Goal: Transaction & Acquisition: Obtain resource

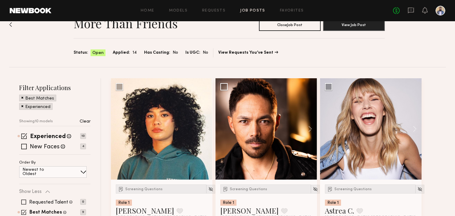
scroll to position [12, 0]
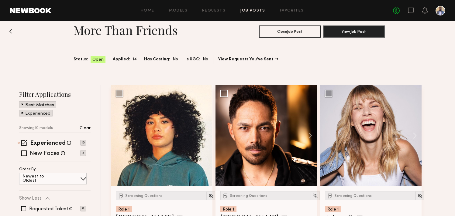
click at [21, 105] on div "Best Matches" at bounding box center [37, 105] width 37 height 7
click at [22, 112] on span at bounding box center [22, 112] width 2 height 5
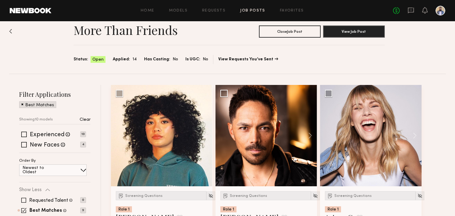
click at [22, 106] on span at bounding box center [22, 104] width 2 height 5
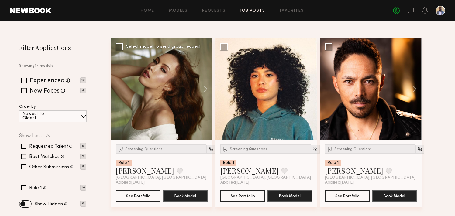
scroll to position [69, 0]
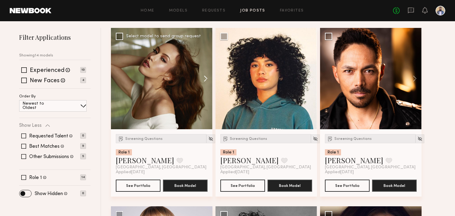
click at [208, 82] on button at bounding box center [202, 79] width 19 height 102
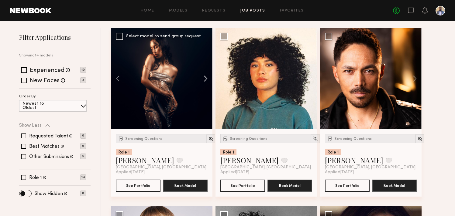
click at [208, 82] on button at bounding box center [202, 79] width 19 height 102
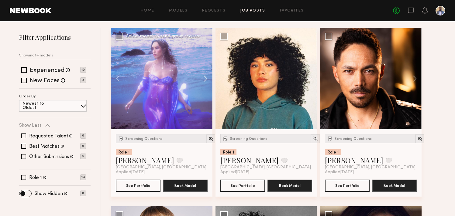
click at [208, 82] on button at bounding box center [202, 79] width 19 height 102
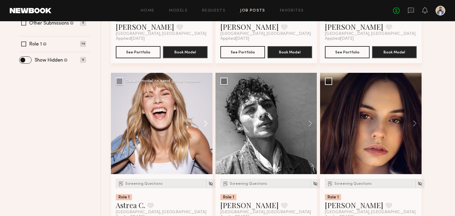
scroll to position [216, 0]
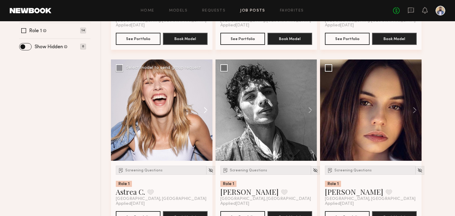
click at [206, 112] on button at bounding box center [202, 111] width 19 height 102
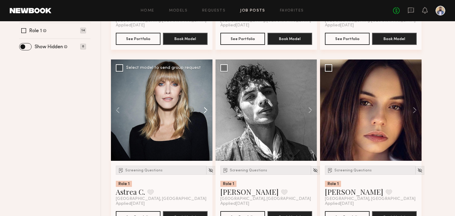
click at [206, 112] on button at bounding box center [202, 111] width 19 height 102
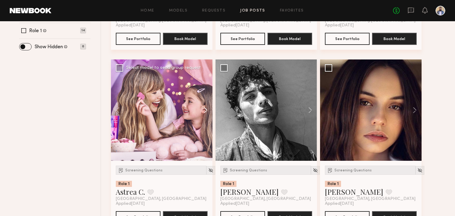
click at [206, 112] on button at bounding box center [202, 111] width 19 height 102
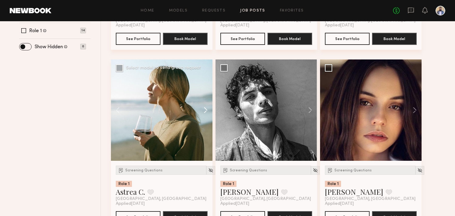
click at [206, 112] on button at bounding box center [202, 111] width 19 height 102
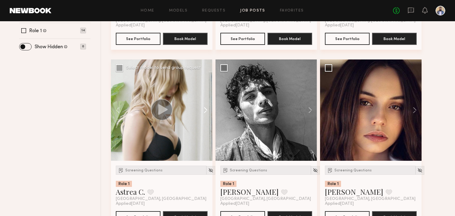
click at [206, 112] on button at bounding box center [202, 111] width 19 height 102
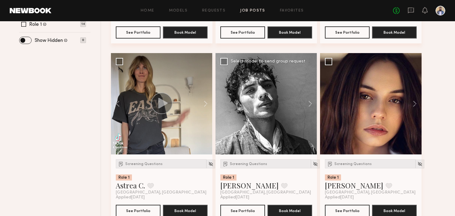
scroll to position [223, 0]
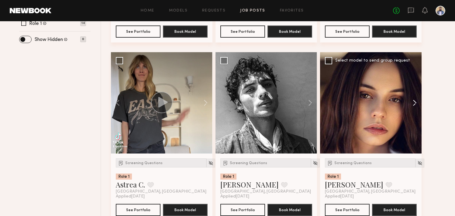
click at [413, 102] on button at bounding box center [411, 103] width 19 height 102
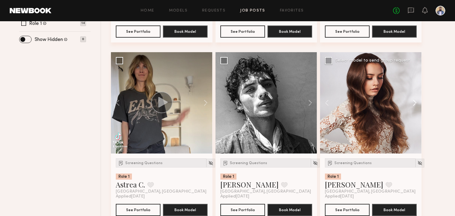
click at [413, 102] on button at bounding box center [411, 103] width 19 height 102
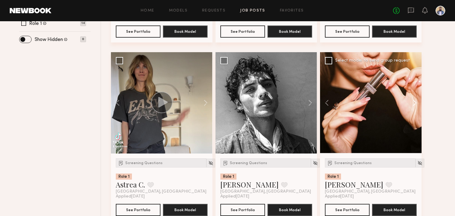
click at [413, 102] on button at bounding box center [411, 103] width 19 height 102
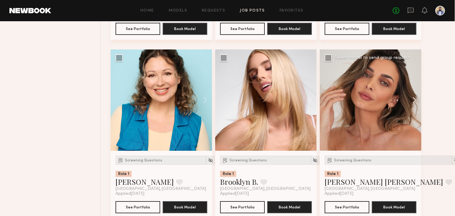
scroll to position [404, 0]
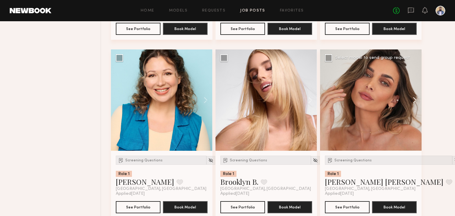
click at [413, 102] on button at bounding box center [411, 101] width 19 height 102
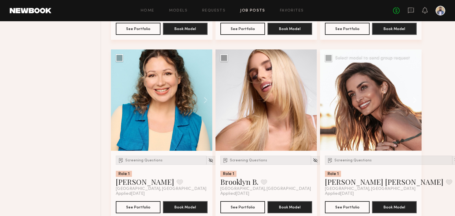
click at [413, 102] on button at bounding box center [411, 101] width 19 height 102
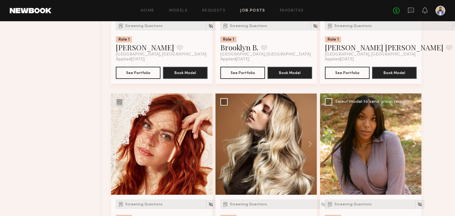
scroll to position [429, 0]
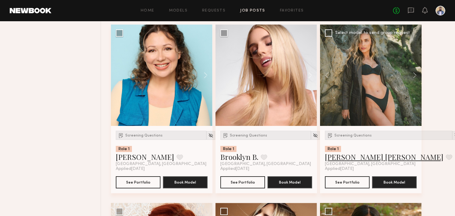
click at [348, 158] on link "[PERSON_NAME] [PERSON_NAME]" at bounding box center [384, 157] width 119 height 10
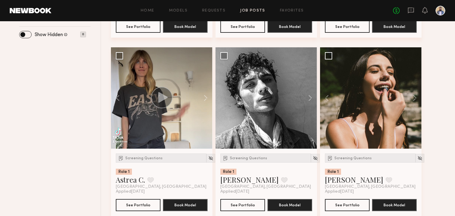
scroll to position [246, 0]
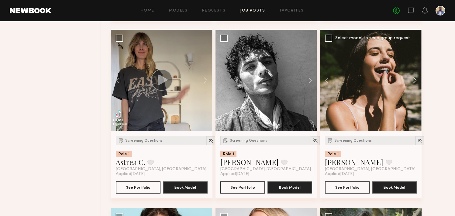
click at [415, 82] on button at bounding box center [411, 81] width 19 height 102
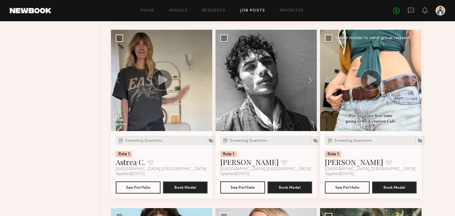
click at [415, 82] on button at bounding box center [411, 81] width 19 height 102
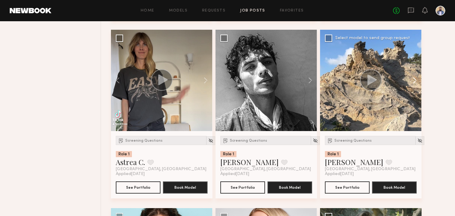
click at [415, 82] on button at bounding box center [411, 81] width 19 height 102
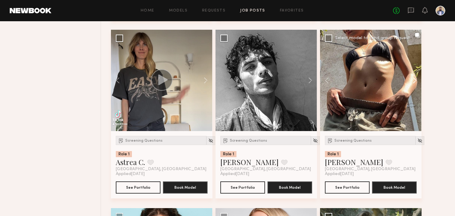
click at [415, 82] on button at bounding box center [411, 81] width 19 height 102
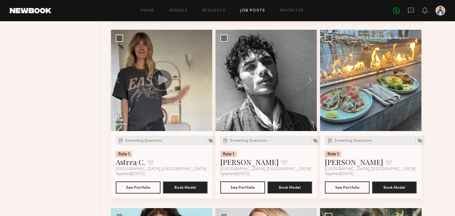
click at [415, 82] on button at bounding box center [411, 81] width 19 height 102
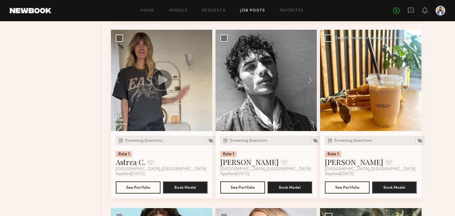
click at [415, 82] on div at bounding box center [371, 81] width 102 height 102
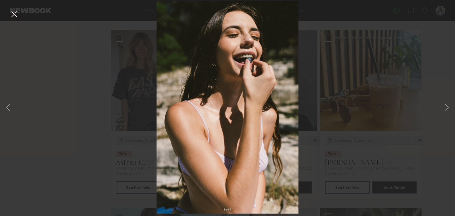
click at [442, 13] on div "9 of 9" at bounding box center [227, 108] width 455 height 216
click at [39, 16] on div "9 of 9" at bounding box center [227, 108] width 455 height 216
click at [56, 79] on div "9 of 9" at bounding box center [227, 108] width 455 height 216
click at [14, 13] on button at bounding box center [14, 14] width 10 height 11
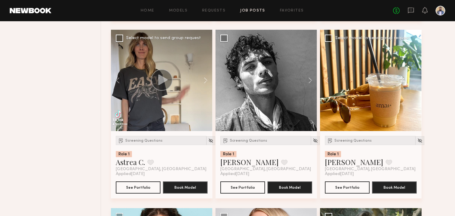
scroll to position [237, 0]
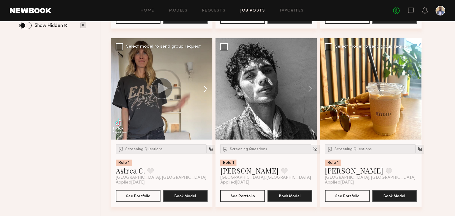
click at [208, 88] on button at bounding box center [202, 89] width 19 height 102
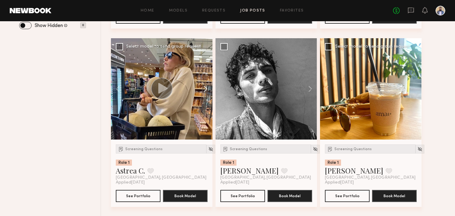
click at [208, 88] on button at bounding box center [202, 89] width 19 height 102
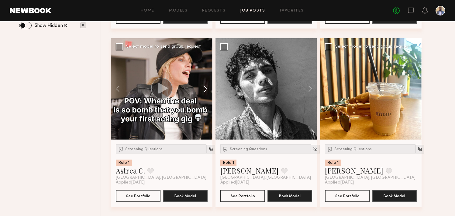
click at [208, 88] on button at bounding box center [202, 89] width 19 height 102
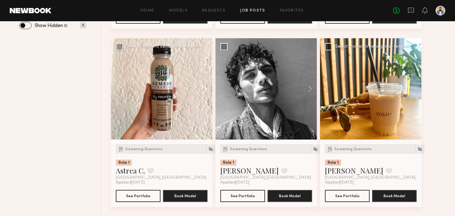
click at [208, 88] on button at bounding box center [202, 89] width 19 height 102
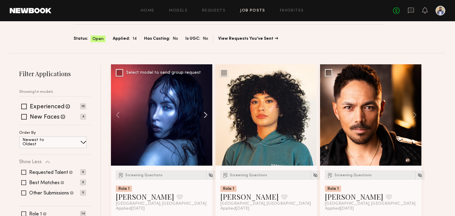
scroll to position [18, 0]
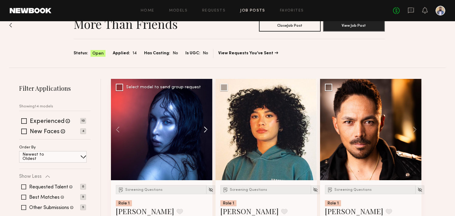
click at [205, 132] on button at bounding box center [202, 130] width 19 height 102
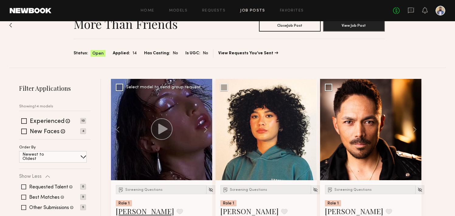
click at [134, 211] on link "[PERSON_NAME]" at bounding box center [145, 212] width 58 height 10
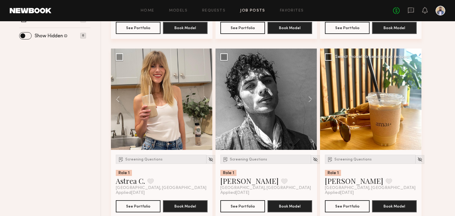
scroll to position [228, 0]
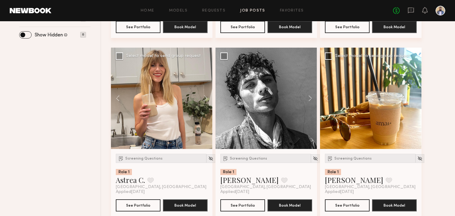
click at [183, 130] on div at bounding box center [162, 99] width 102 height 102
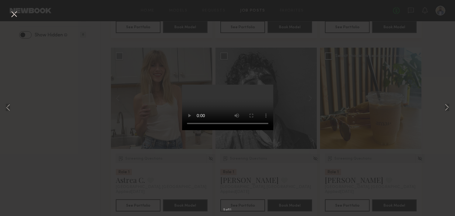
click at [15, 13] on button at bounding box center [14, 14] width 10 height 11
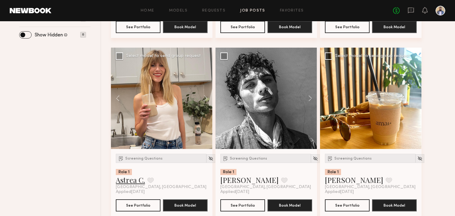
click at [133, 181] on link "Astrea C." at bounding box center [130, 180] width 29 height 10
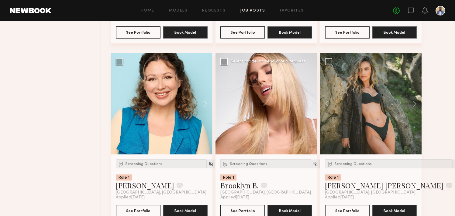
scroll to position [409, 0]
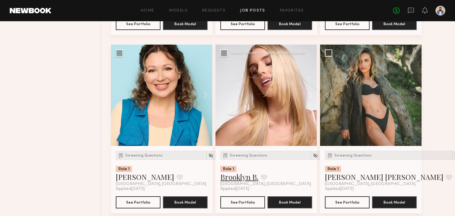
click at [253, 178] on link "Brooklyn B." at bounding box center [239, 177] width 38 height 10
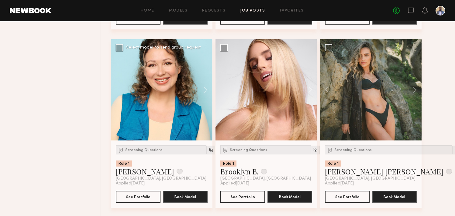
scroll to position [417, 0]
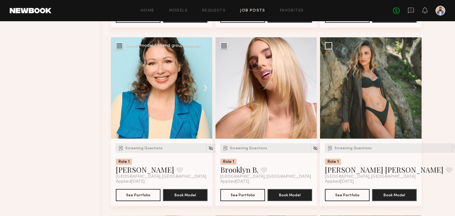
click at [204, 87] on button at bounding box center [202, 88] width 19 height 102
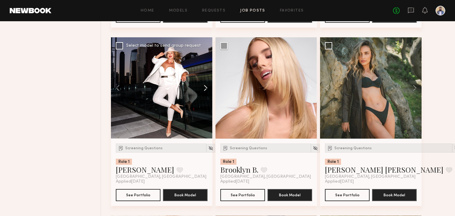
click at [207, 88] on button at bounding box center [202, 88] width 19 height 102
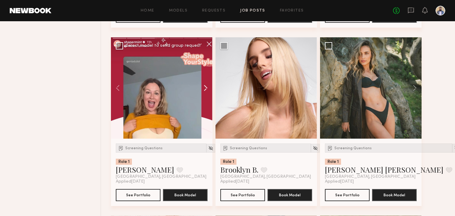
click at [207, 88] on button at bounding box center [202, 88] width 19 height 102
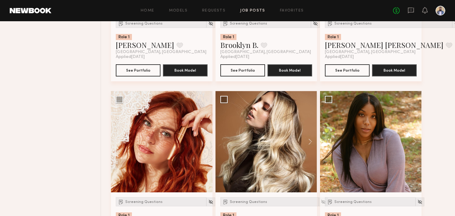
scroll to position [601, 0]
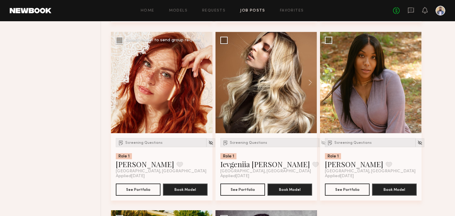
click at [207, 87] on button at bounding box center [202, 83] width 19 height 102
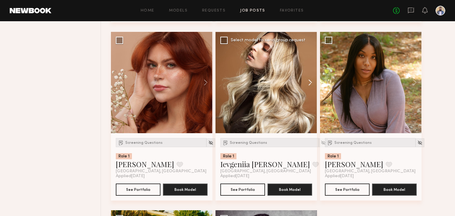
click at [311, 82] on button at bounding box center [307, 83] width 19 height 102
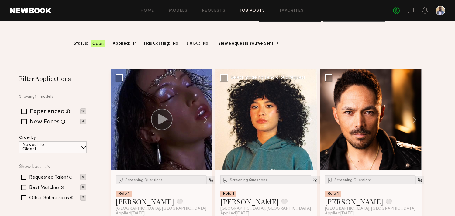
scroll to position [23, 0]
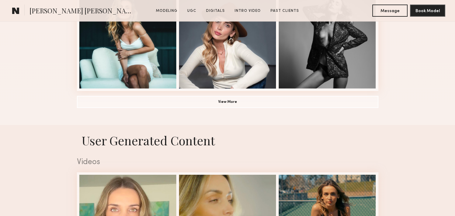
scroll to position [500, 0]
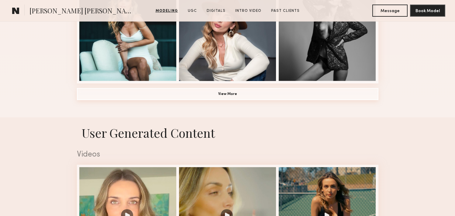
click at [236, 91] on button "View More" at bounding box center [227, 94] width 301 height 12
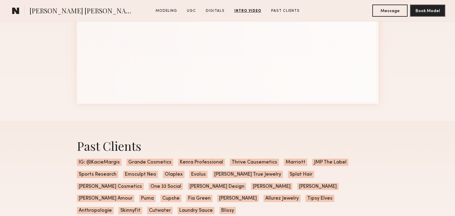
scroll to position [2025, 0]
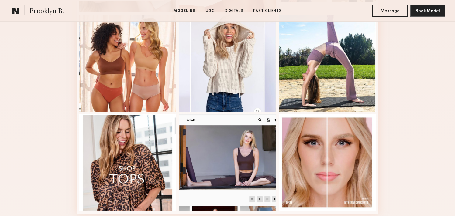
scroll to position [414, 0]
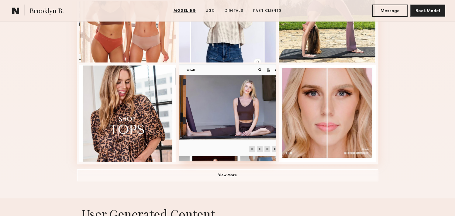
click at [217, 122] on div at bounding box center [227, 112] width 97 height 97
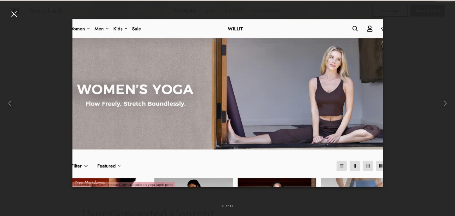
click at [11, 14] on div at bounding box center [14, 14] width 10 height 10
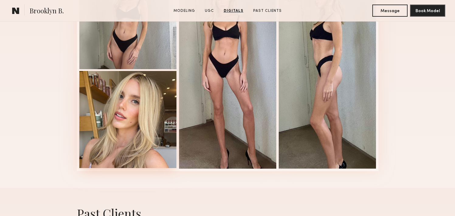
scroll to position [1693, 0]
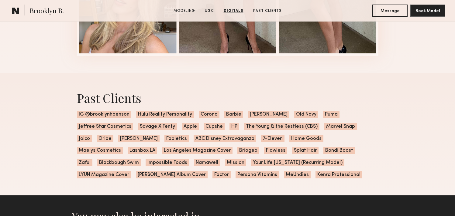
click at [119, 113] on span "IG @brooklynhbenson" at bounding box center [104, 114] width 54 height 7
drag, startPoint x: 128, startPoint y: 114, endPoint x: 89, endPoint y: 115, distance: 38.3
click at [89, 115] on span "IG @brooklynhbenson" at bounding box center [104, 114] width 54 height 7
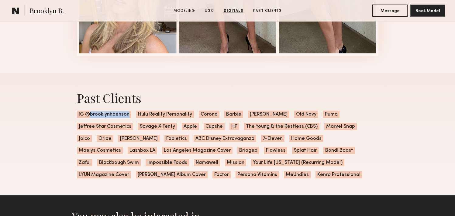
copy span "brooklynhbenson"
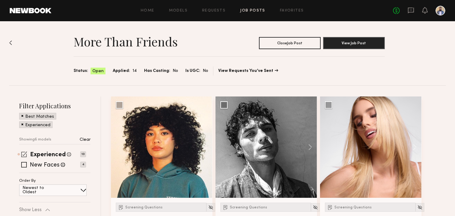
click at [22, 153] on span at bounding box center [24, 155] width 6 height 6
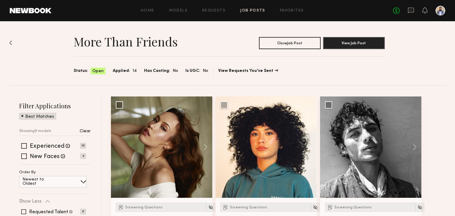
click at [22, 118] on span at bounding box center [22, 115] width 2 height 5
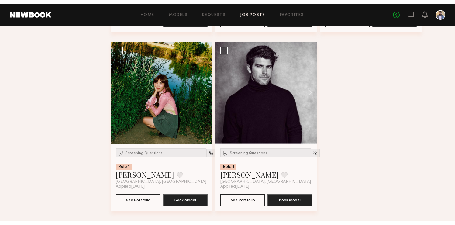
scroll to position [765, 0]
